Goal: Register for event/course

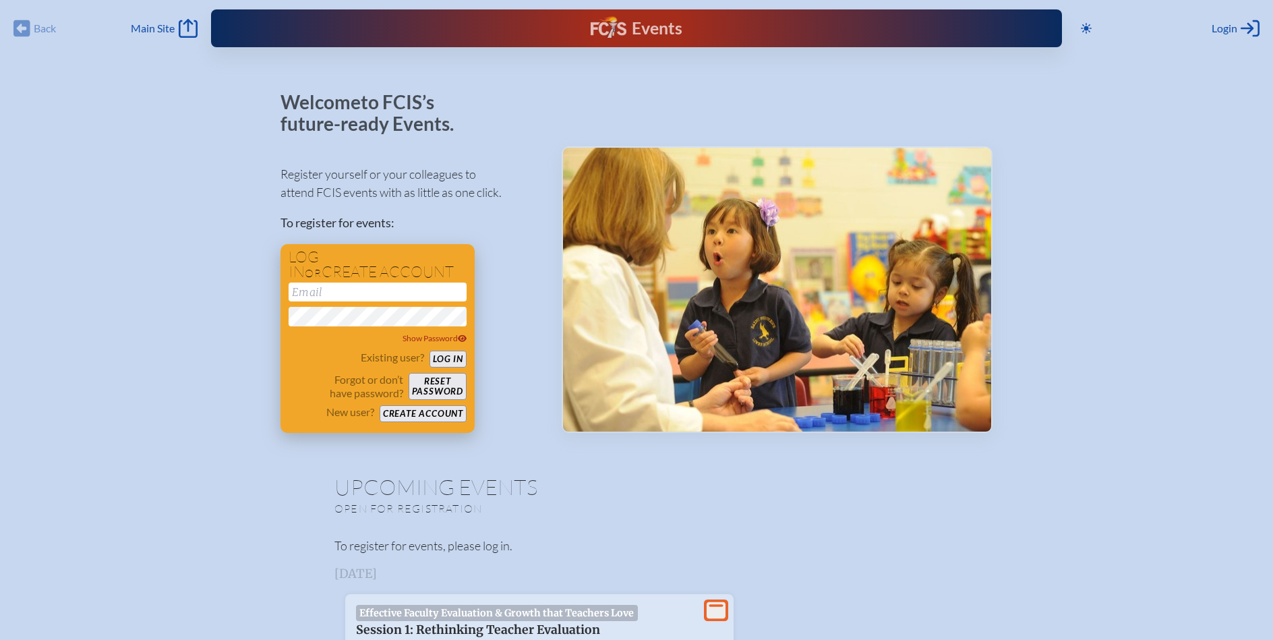
click at [411, 285] on input "email" at bounding box center [378, 292] width 178 height 19
type input "[PERSON_NAME][EMAIL_ADDRESS][PERSON_NAME][DOMAIN_NAME]"
click at [459, 359] on button "Log in" at bounding box center [448, 359] width 37 height 17
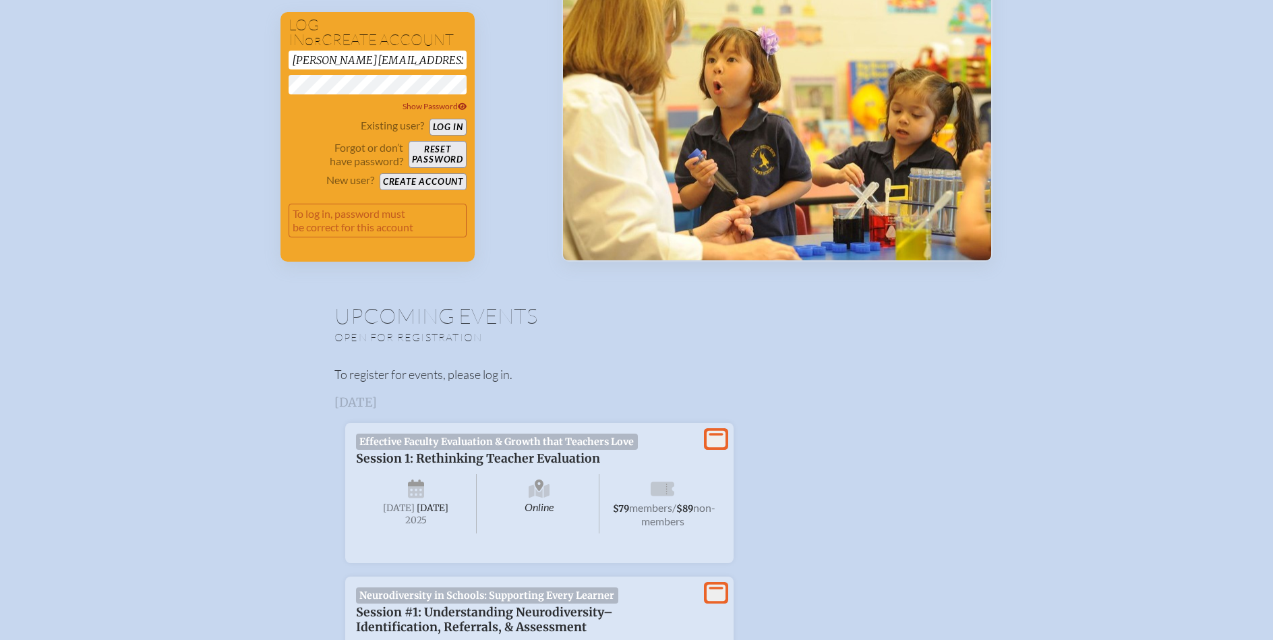
scroll to position [143, 0]
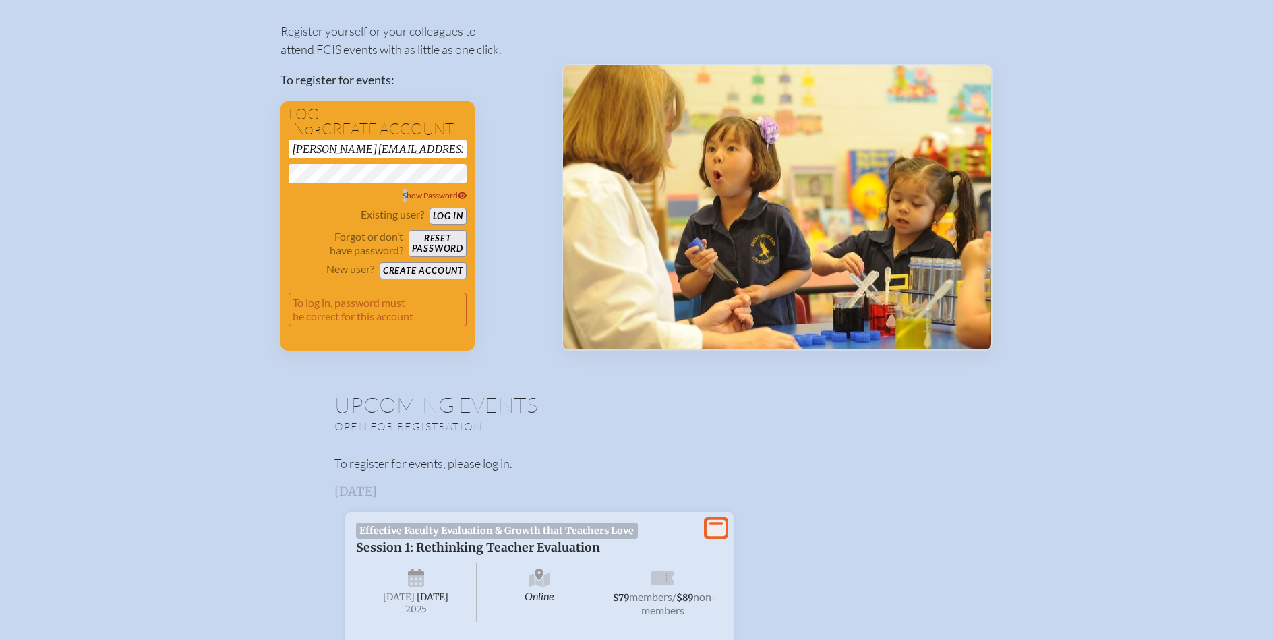
drag, startPoint x: 393, startPoint y: 183, endPoint x: 254, endPoint y: 190, distance: 139.8
click at [450, 192] on span "Show Password" at bounding box center [435, 195] width 65 height 10
click at [450, 192] on span "Hide Password" at bounding box center [435, 195] width 63 height 10
click at [407, 266] on button "Create account" at bounding box center [423, 270] width 87 height 17
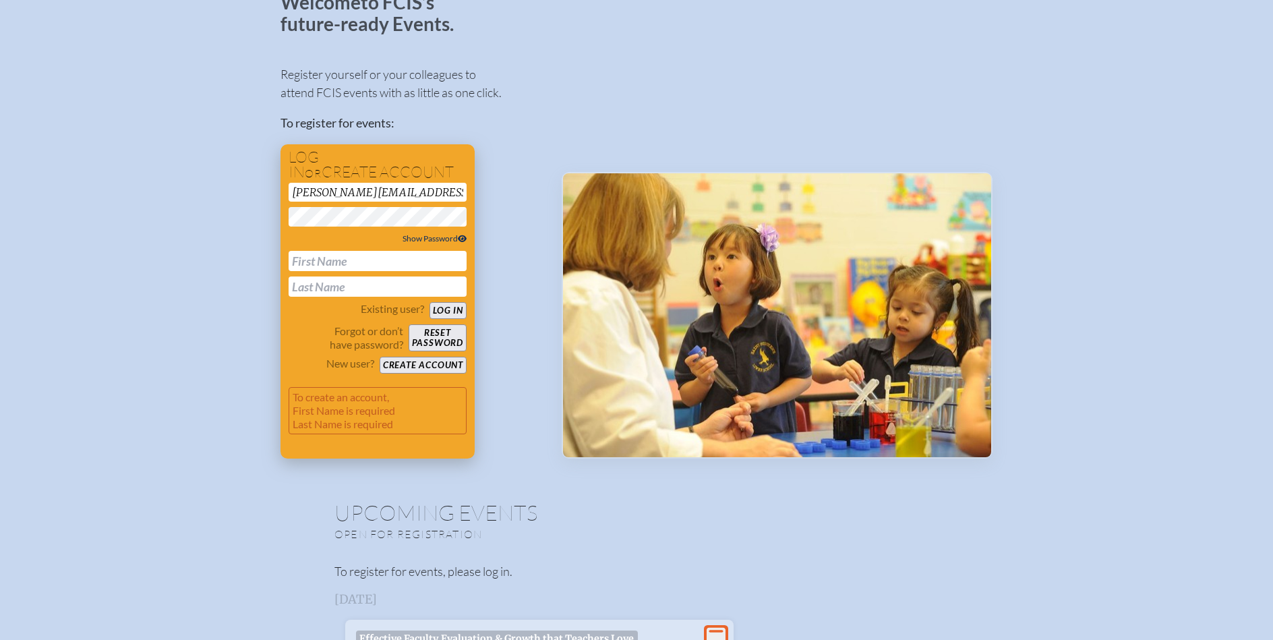
scroll to position [64, 0]
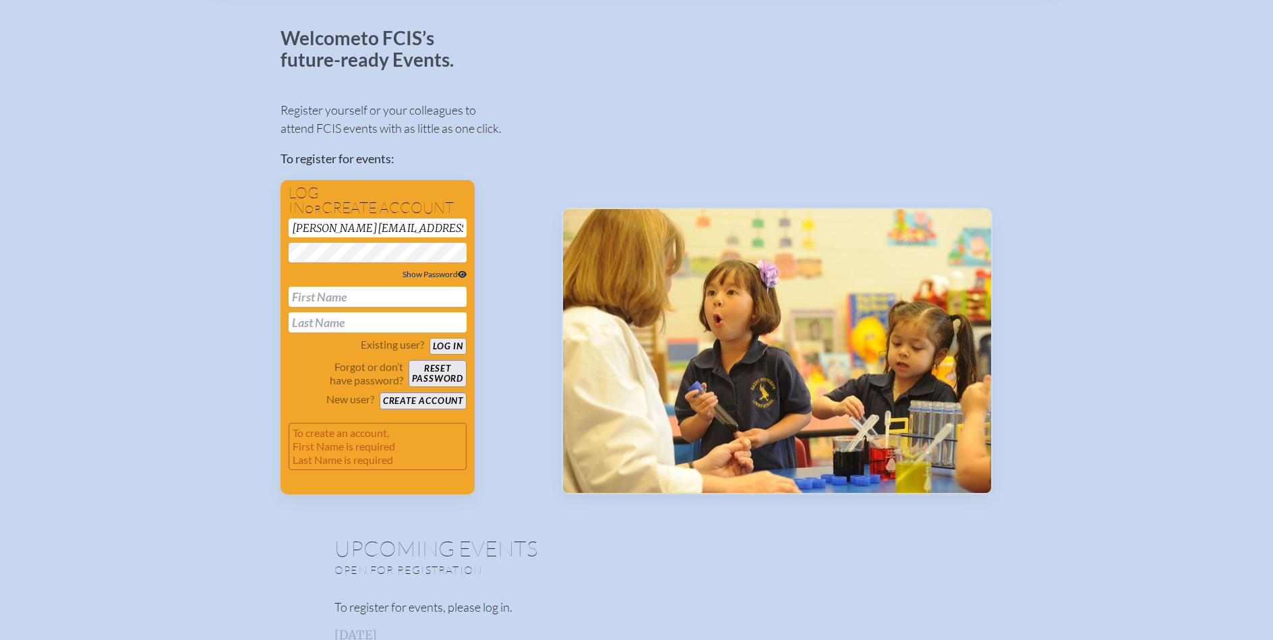
click at [444, 267] on div "[PERSON_NAME][EMAIL_ADDRESS][PERSON_NAME][DOMAIN_NAME] Show Password" at bounding box center [378, 276] width 178 height 115
click at [442, 273] on span "Show Password" at bounding box center [435, 274] width 65 height 10
click at [440, 273] on span "Hide Password" at bounding box center [435, 274] width 63 height 10
click at [340, 295] on input "text" at bounding box center [378, 297] width 178 height 20
type input "[PERSON_NAME]"
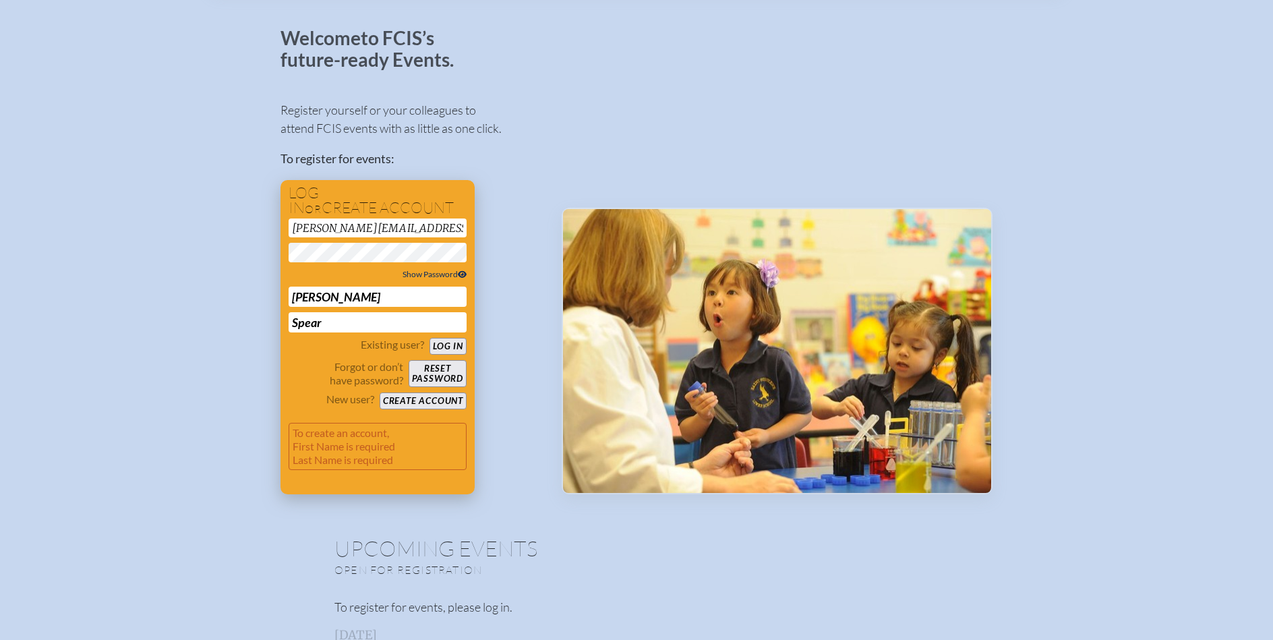
type input "Spear"
click at [404, 397] on button "Create account" at bounding box center [423, 401] width 87 height 17
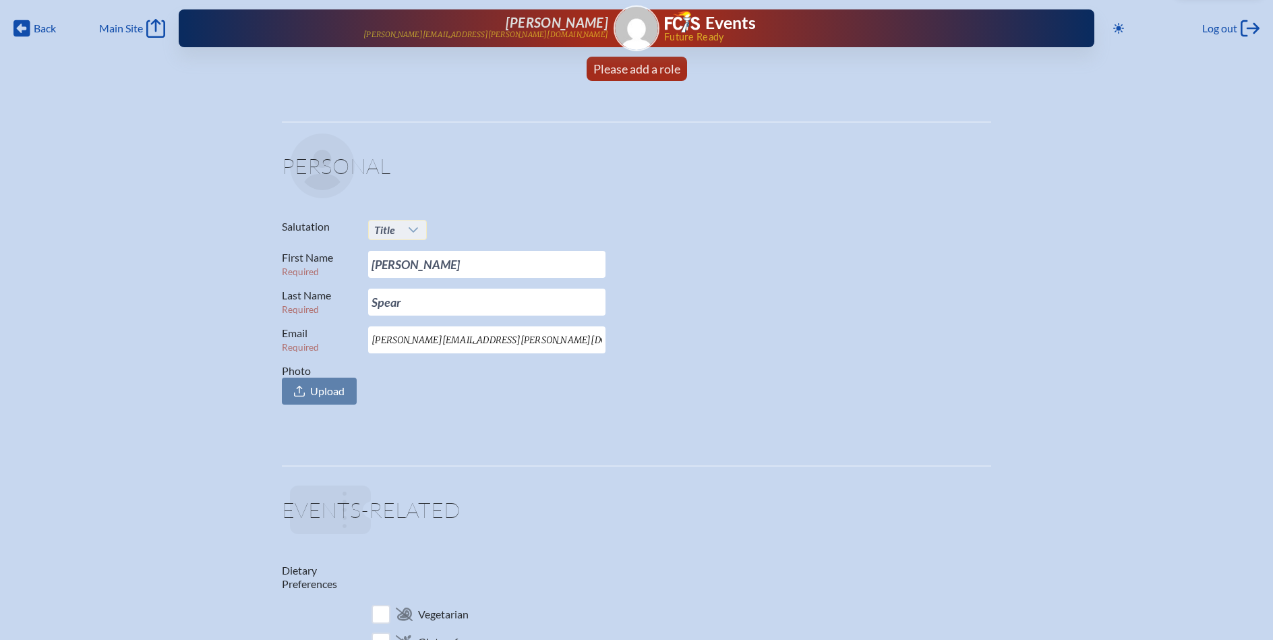
click at [411, 229] on icon at bounding box center [413, 229] width 9 height 5
click at [407, 270] on li "Mrs." at bounding box center [397, 273] width 58 height 19
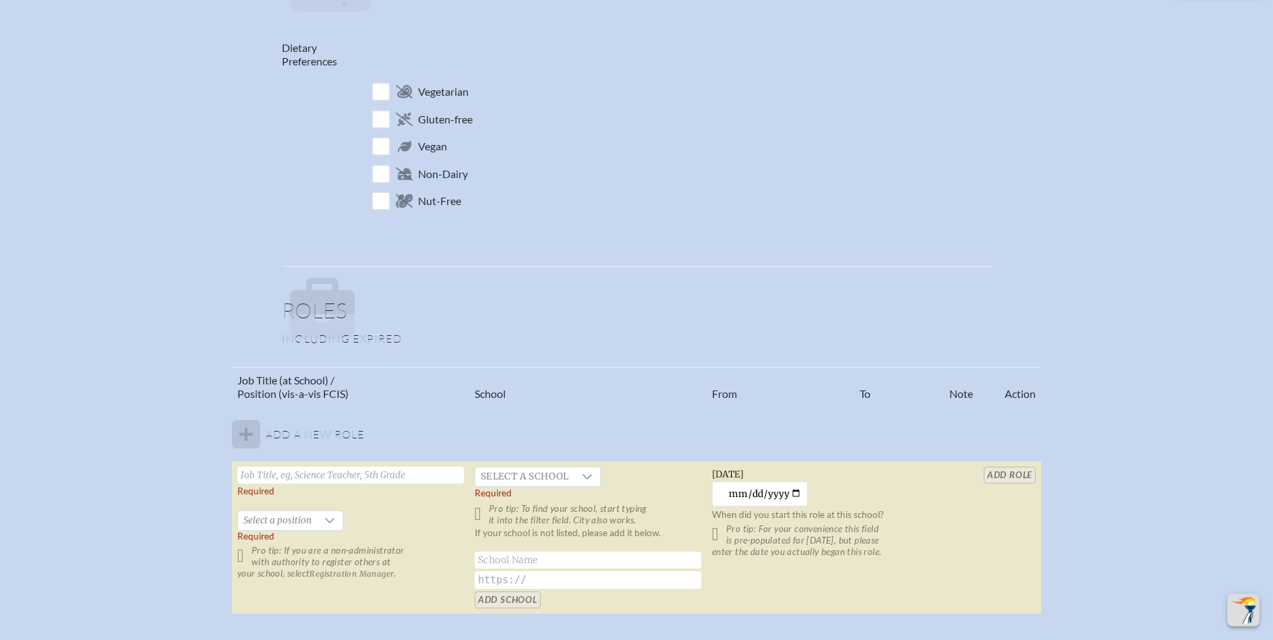
scroll to position [644, 0]
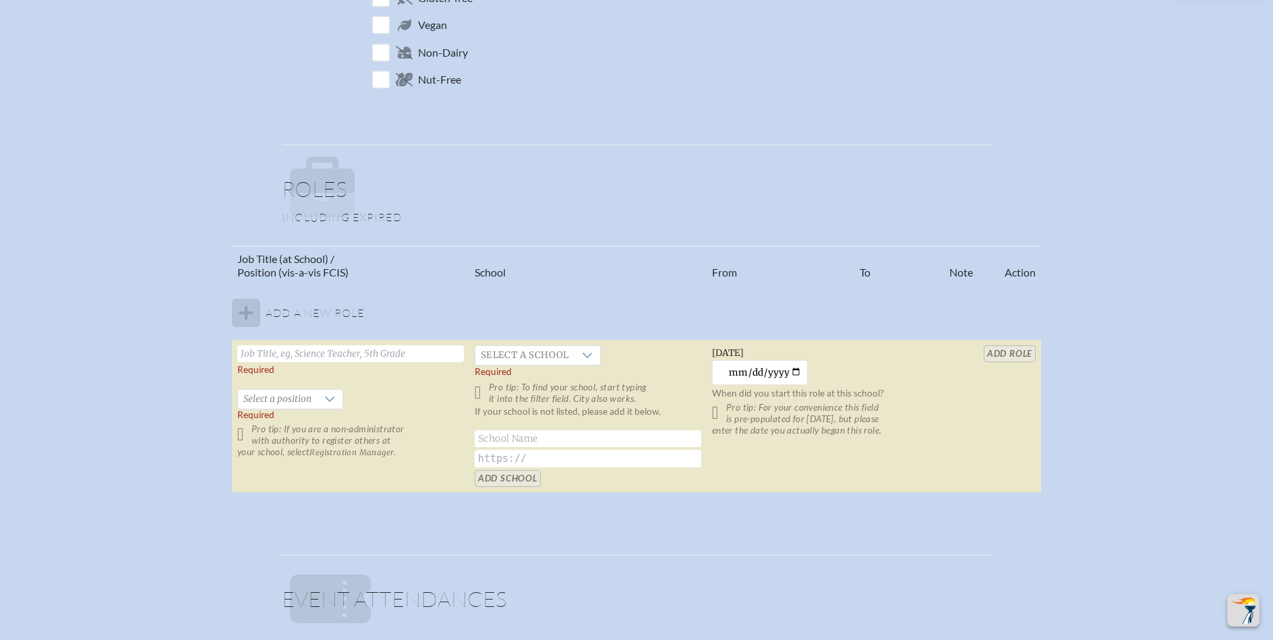
click at [409, 349] on input "text" at bounding box center [350, 353] width 227 height 17
type input "Head of School"
click at [307, 402] on span "Select a position" at bounding box center [277, 399] width 79 height 19
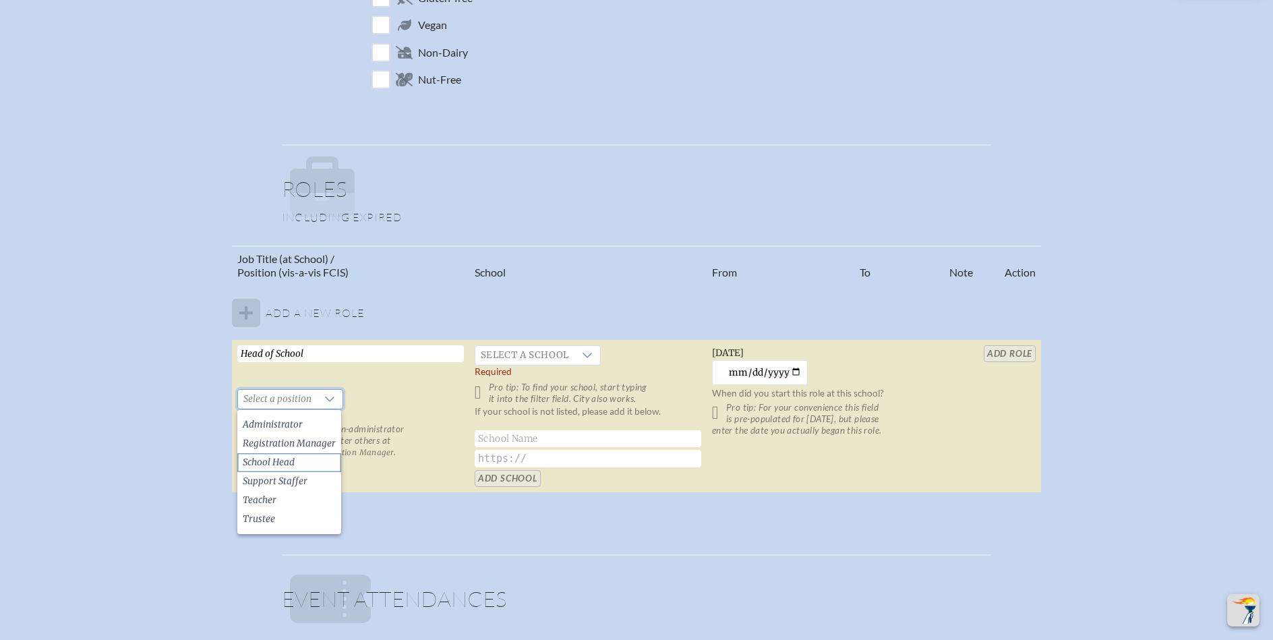
click at [321, 459] on li "School Head" at bounding box center [289, 462] width 104 height 19
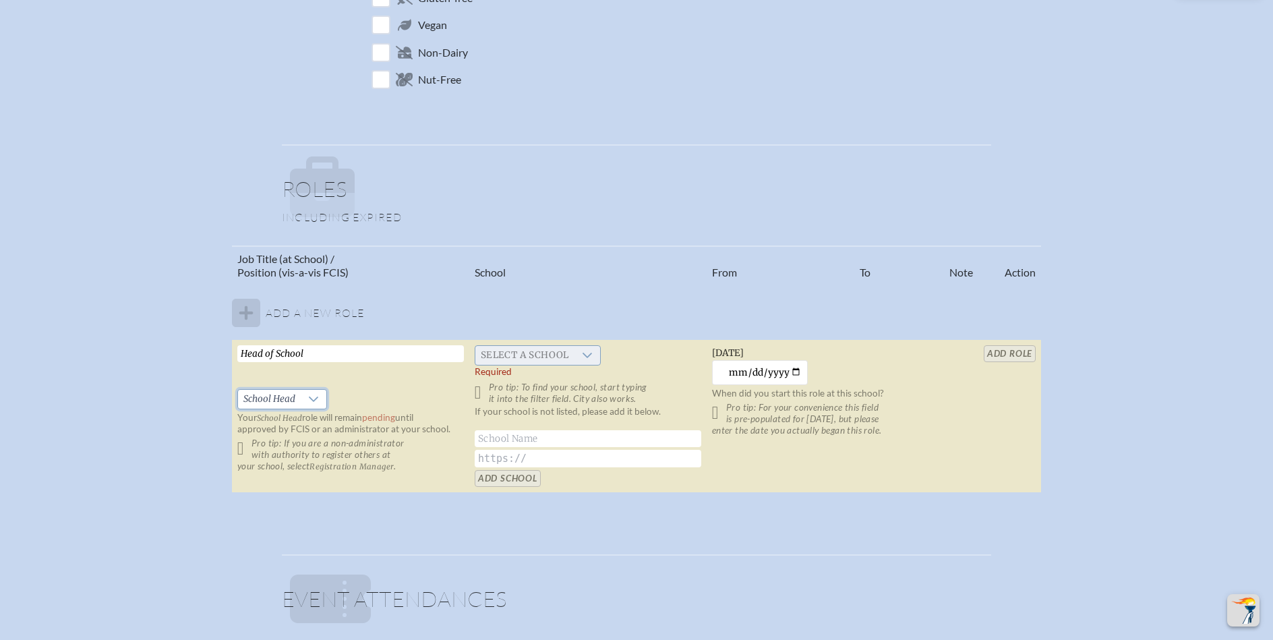
click at [570, 354] on span "Select a school" at bounding box center [524, 355] width 99 height 19
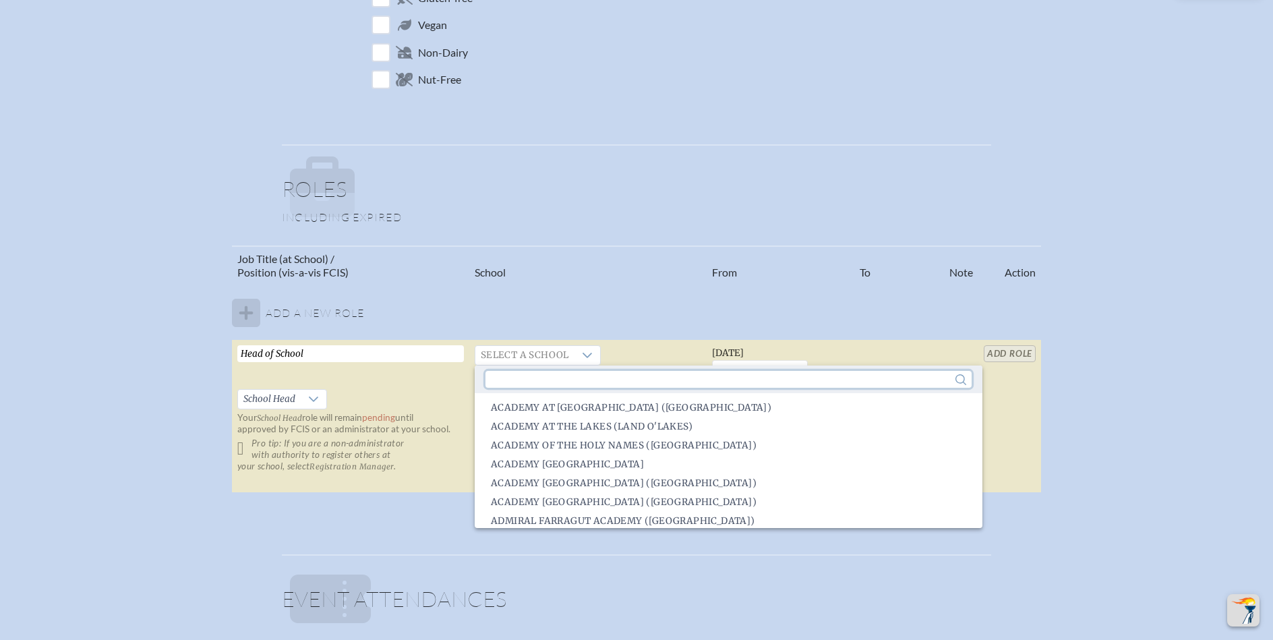
click at [558, 378] on input "text" at bounding box center [729, 379] width 486 height 17
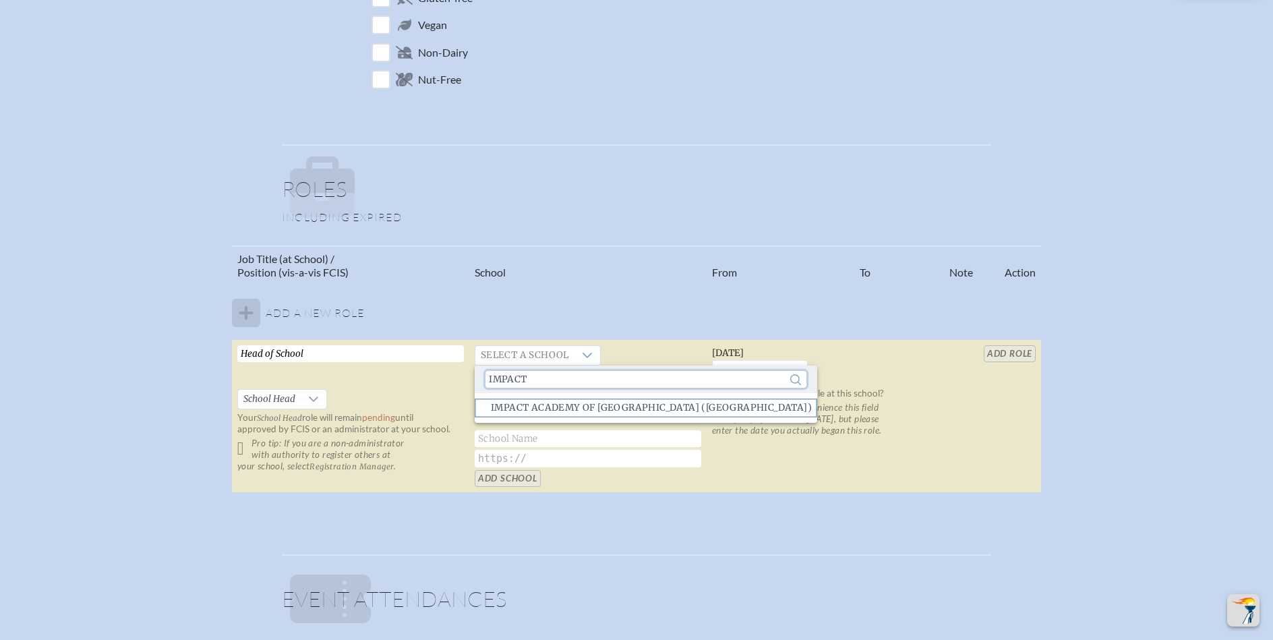
type input "impact"
click at [575, 407] on span "IMPACT Academy of Tallahassee (Tallahassee)" at bounding box center [651, 407] width 321 height 13
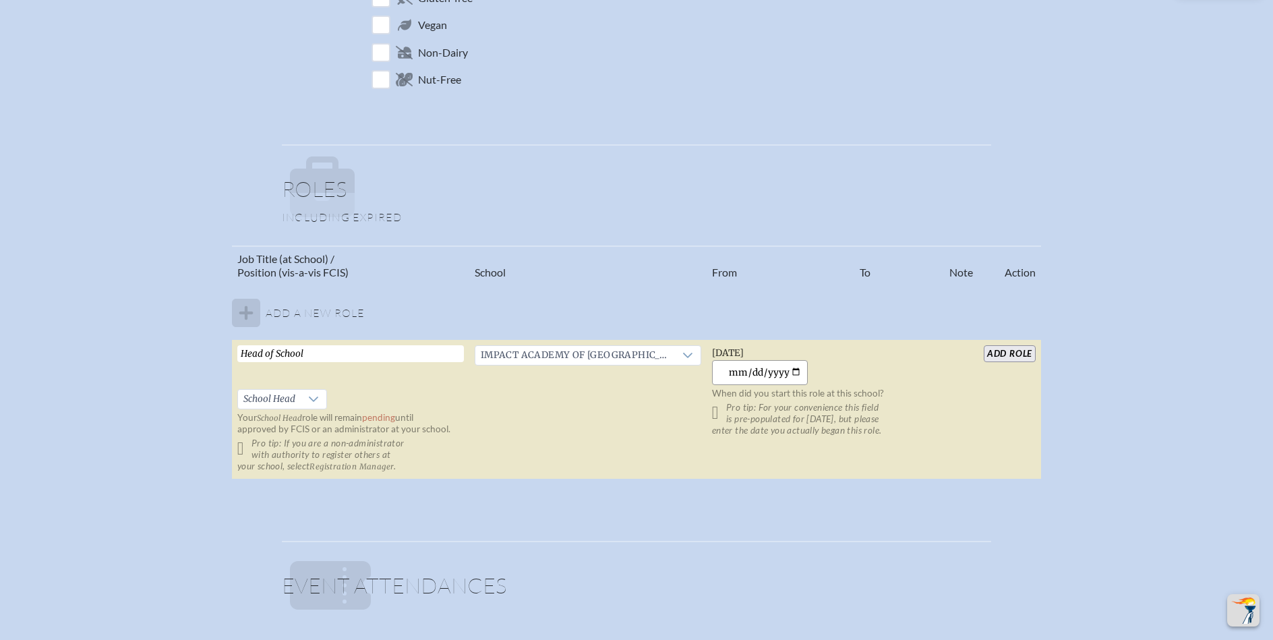
click at [783, 372] on input "2025-09-14" at bounding box center [760, 372] width 96 height 25
click at [774, 374] on input "2025-09-14" at bounding box center [760, 372] width 96 height 25
click at [730, 372] on input "2025-09-14" at bounding box center [760, 372] width 96 height 25
type input "2011-08-01"
click at [1022, 350] on input "add Role" at bounding box center [1010, 353] width 52 height 17
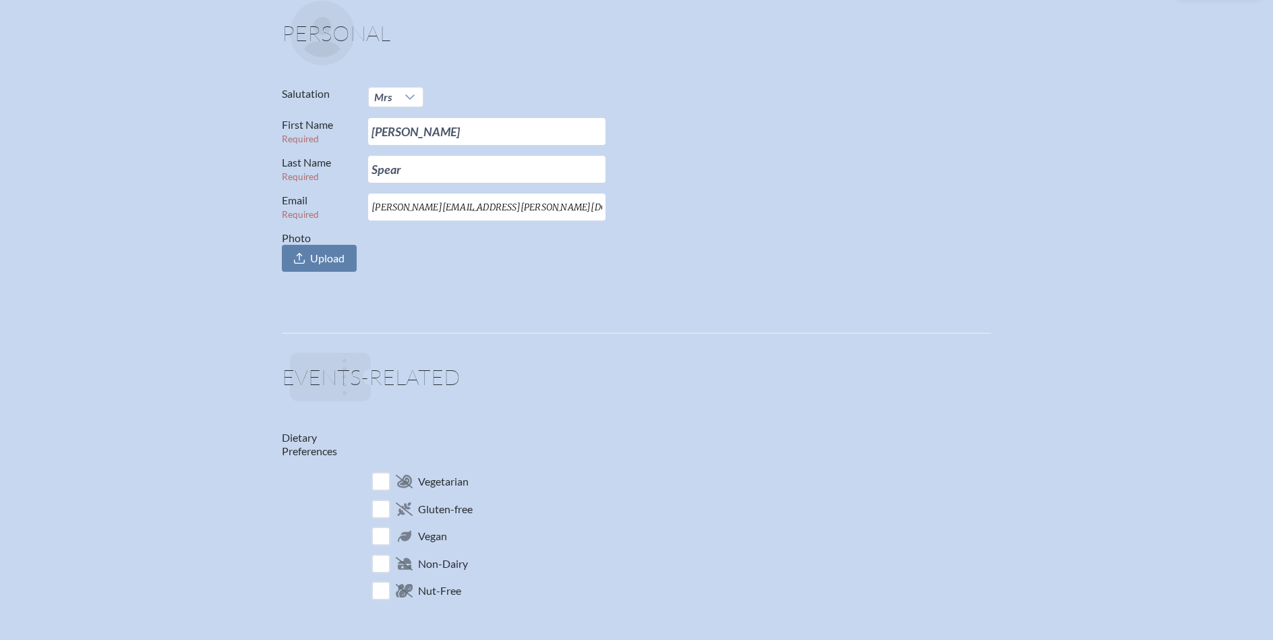
scroll to position [0, 0]
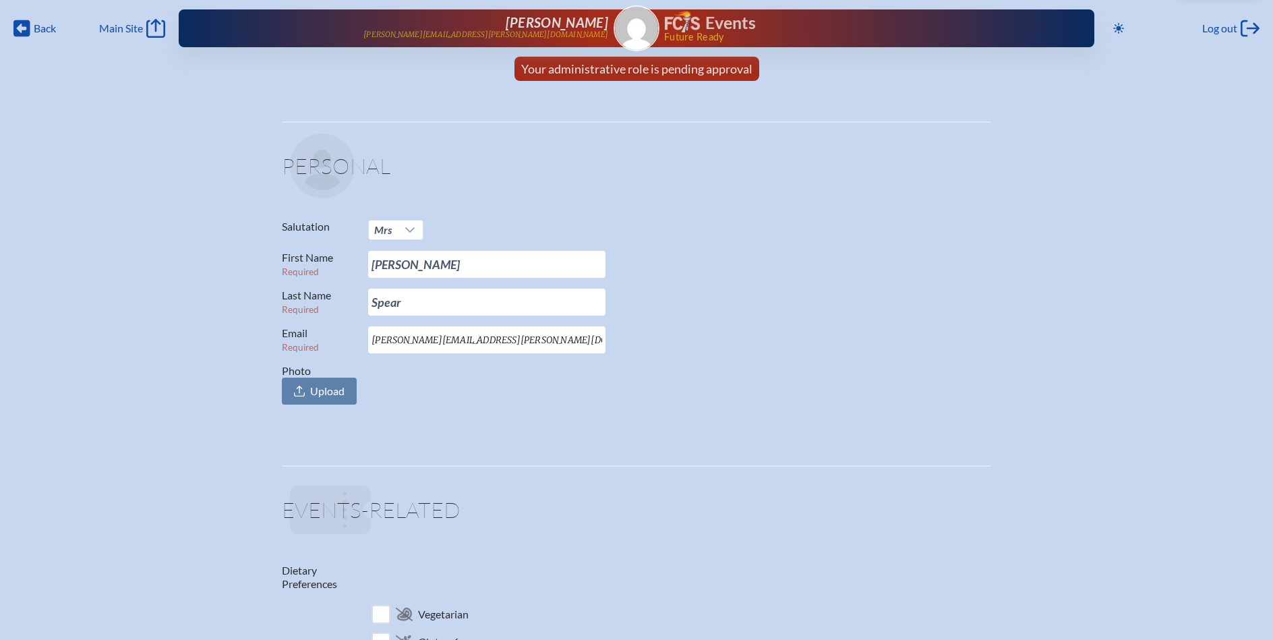
click at [697, 21] on img at bounding box center [682, 22] width 35 height 22
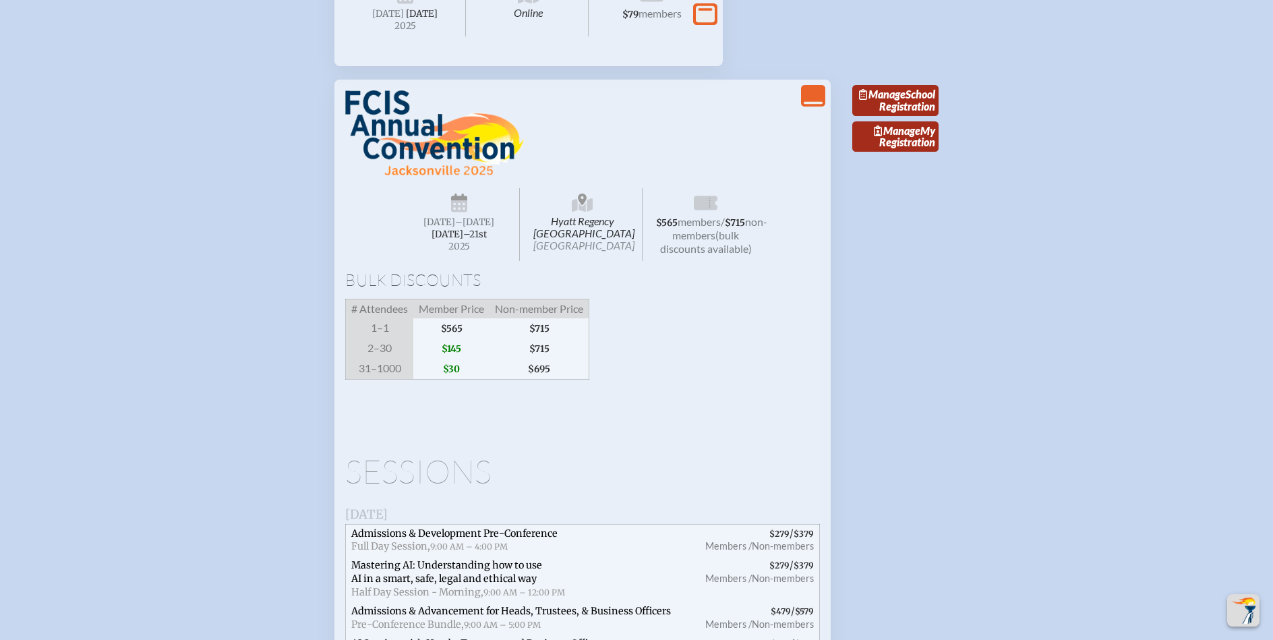
scroll to position [2292, 0]
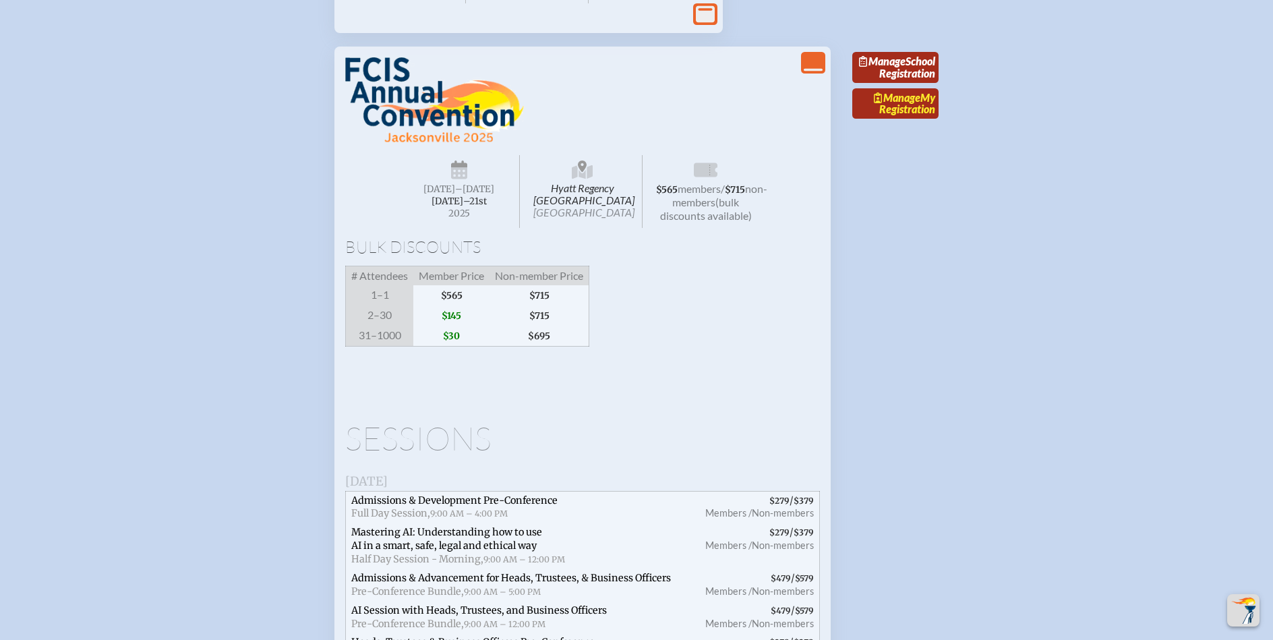
click at [903, 119] on link "Manage My Registration" at bounding box center [896, 103] width 86 height 31
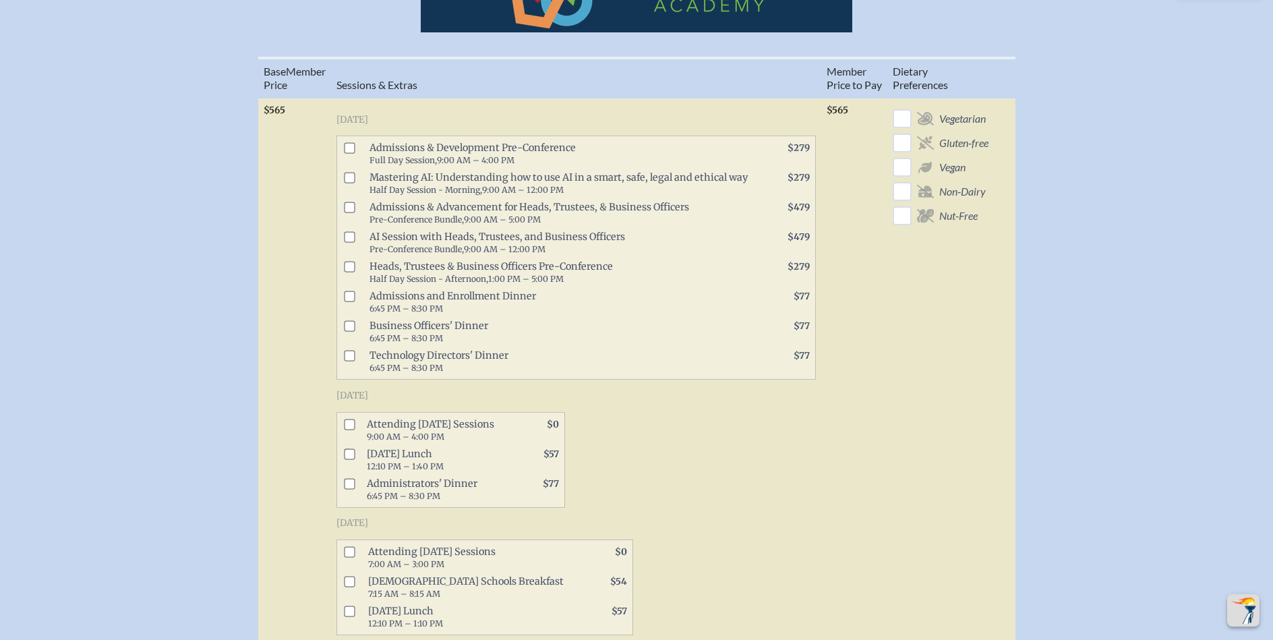
scroll to position [644, 0]
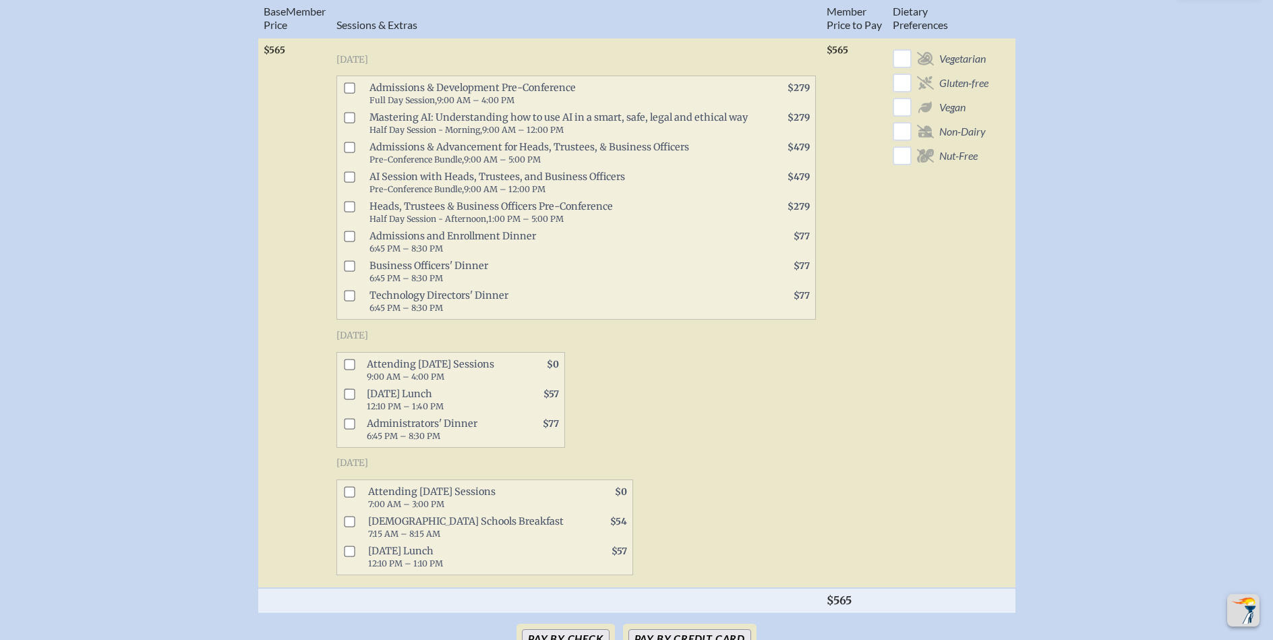
click at [351, 359] on input "checkbox" at bounding box center [349, 364] width 11 height 11
checkbox input "true"
click at [345, 483] on span at bounding box center [347, 498] width 20 height 30
click at [352, 486] on input "checkbox" at bounding box center [349, 491] width 11 height 11
checkbox input "true"
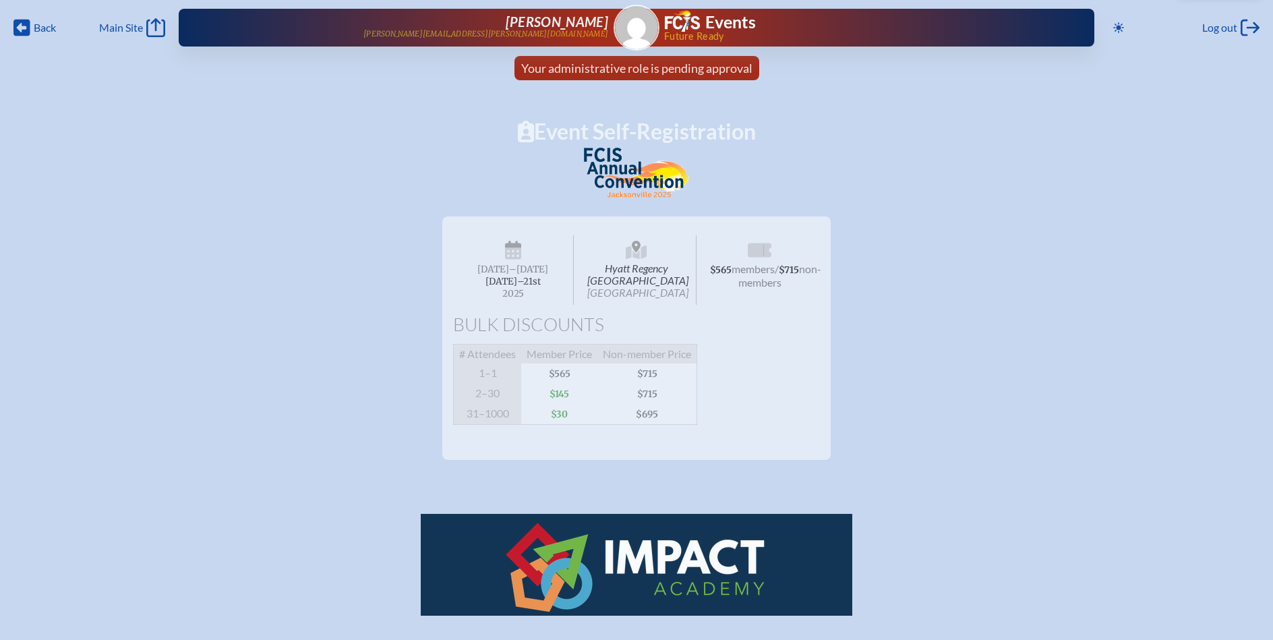
scroll to position [0, 0]
click at [1114, 28] on icon at bounding box center [1119, 28] width 11 height 11
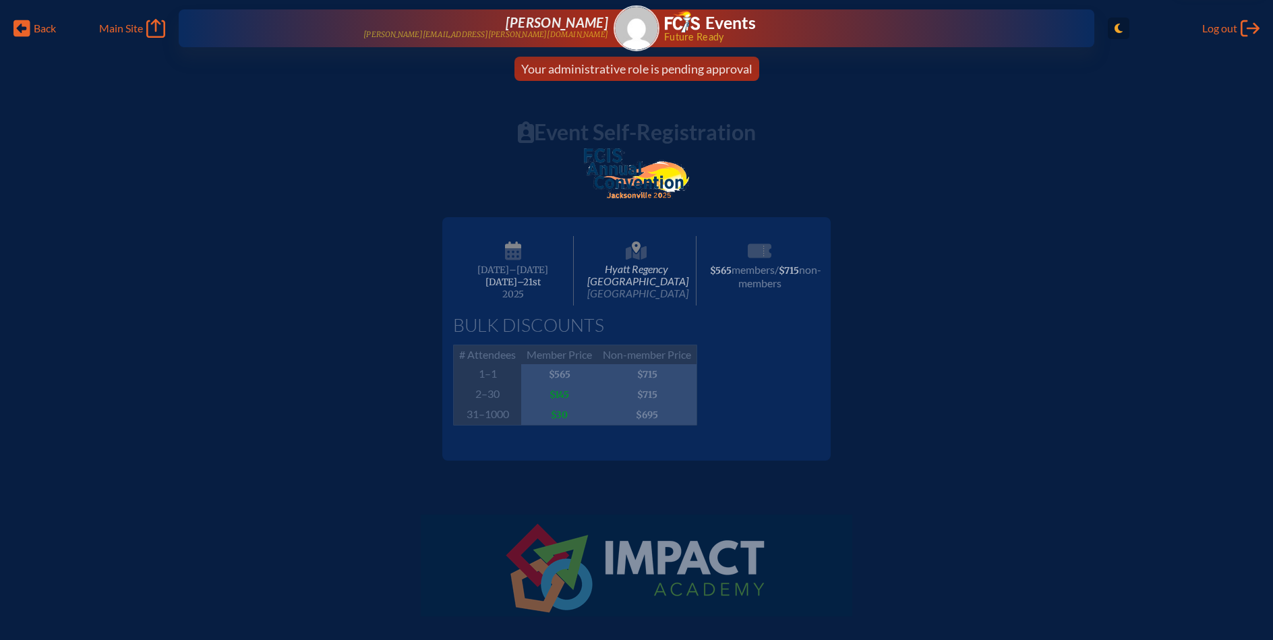
click at [1115, 28] on icon "Toggle to Light Mode" at bounding box center [1119, 28] width 8 height 11
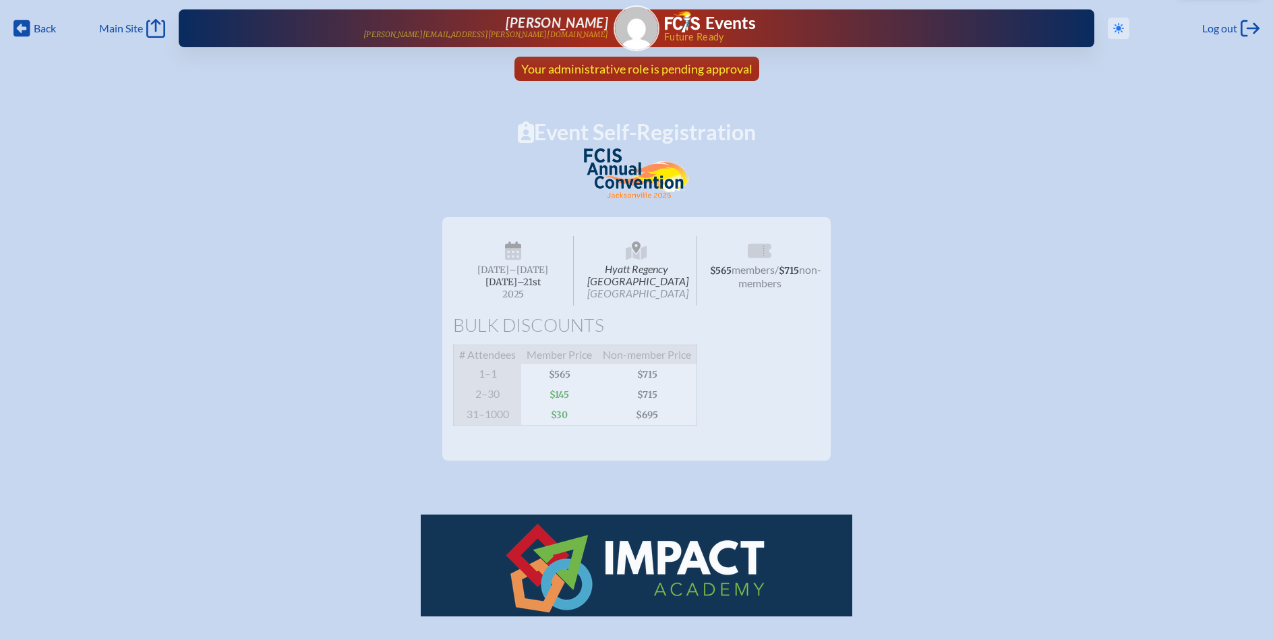
click at [721, 71] on span "Your administrative role is pending approval" at bounding box center [636, 68] width 231 height 15
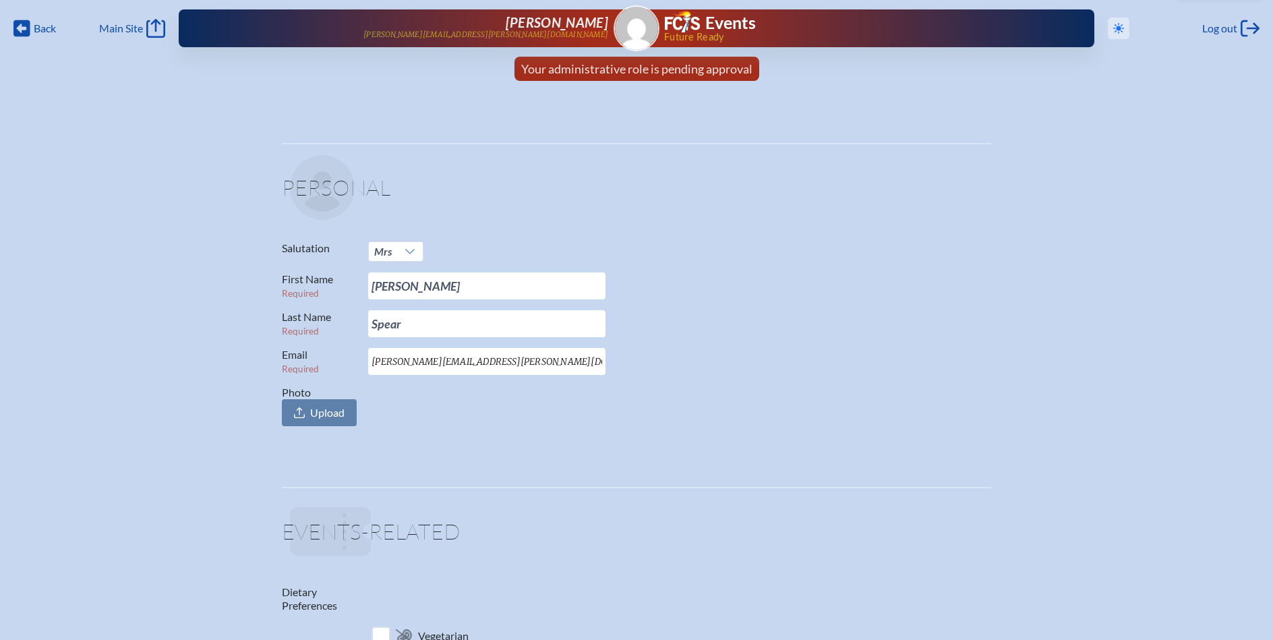
click at [714, 32] on span "Future Ready" at bounding box center [857, 36] width 387 height 9
click at [699, 20] on img at bounding box center [682, 22] width 35 height 22
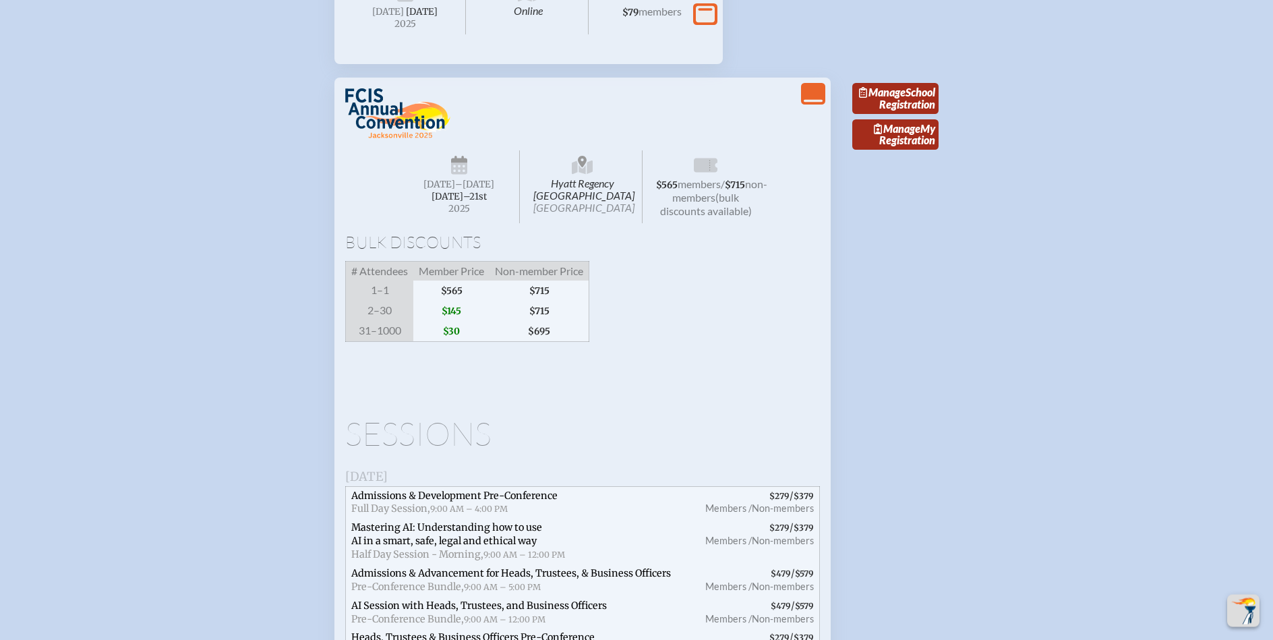
scroll to position [2363, 0]
